Goal: Information Seeking & Learning: Learn about a topic

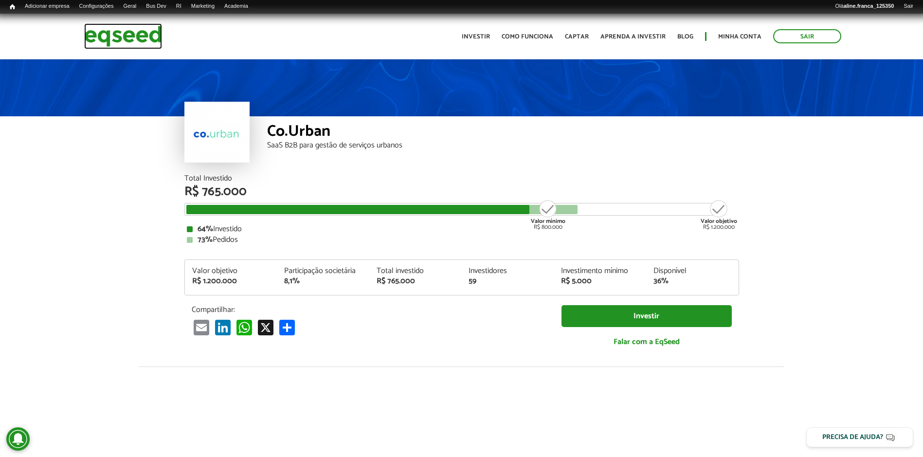
click at [137, 38] on img at bounding box center [123, 36] width 78 height 26
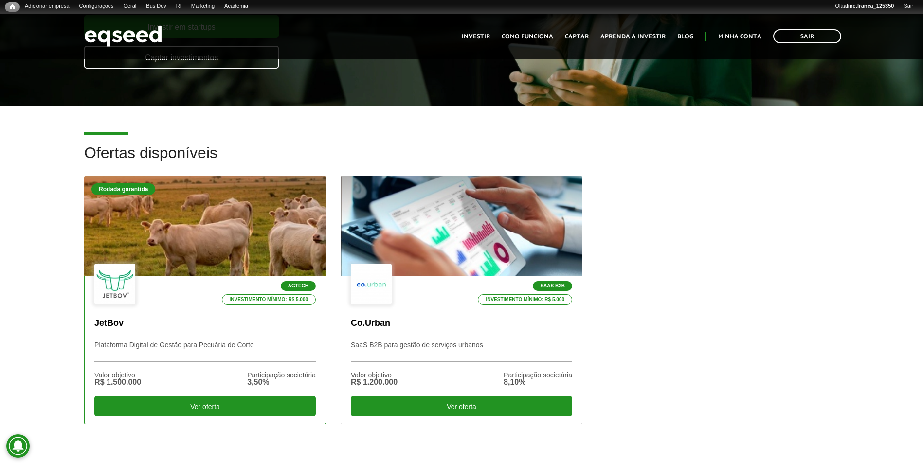
scroll to position [195, 0]
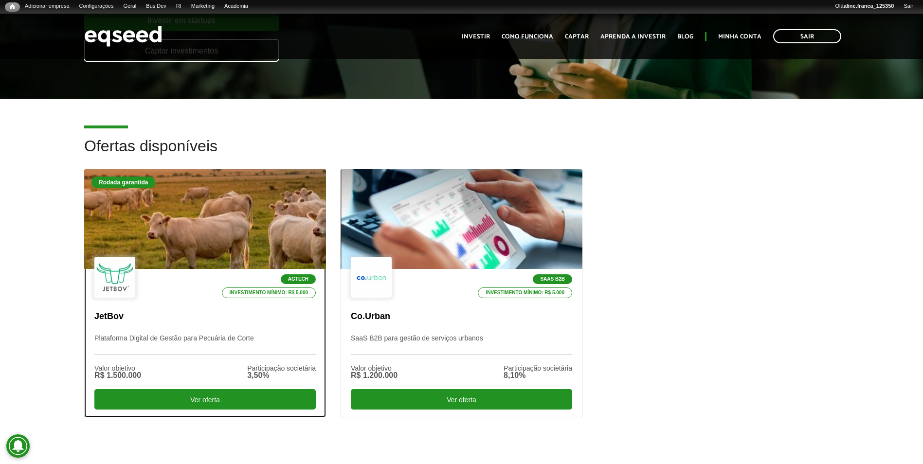
click at [225, 204] on div at bounding box center [205, 220] width 290 height 120
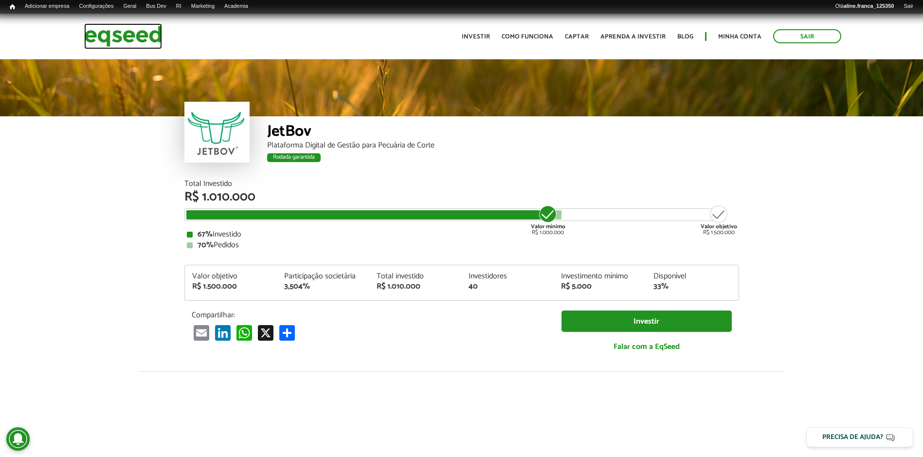
click at [114, 34] on img at bounding box center [123, 36] width 78 height 26
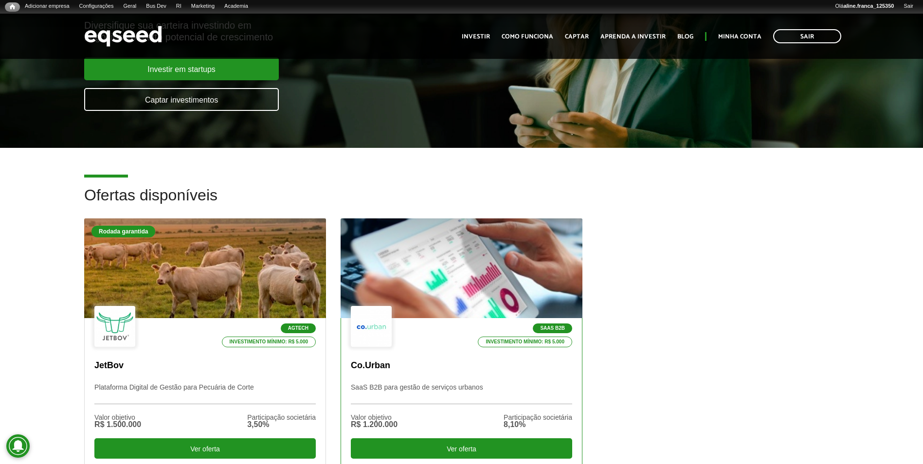
scroll to position [146, 0]
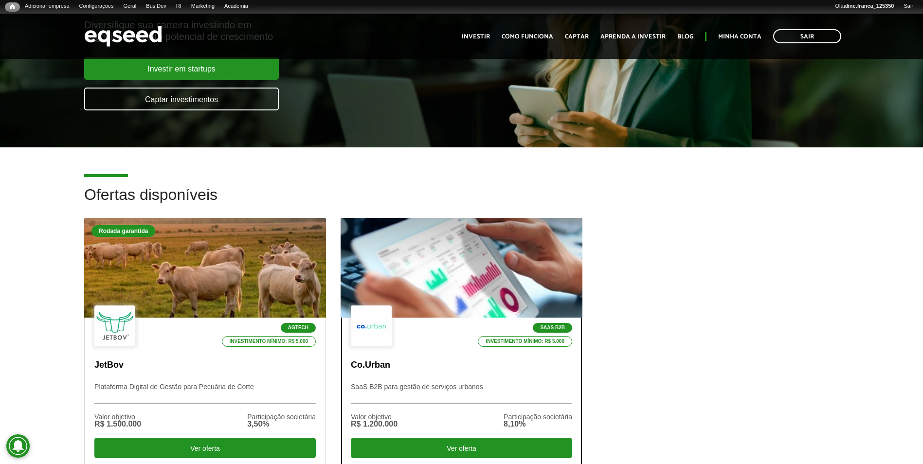
click at [434, 255] on div at bounding box center [461, 268] width 290 height 120
